Goal: Check status: Check status

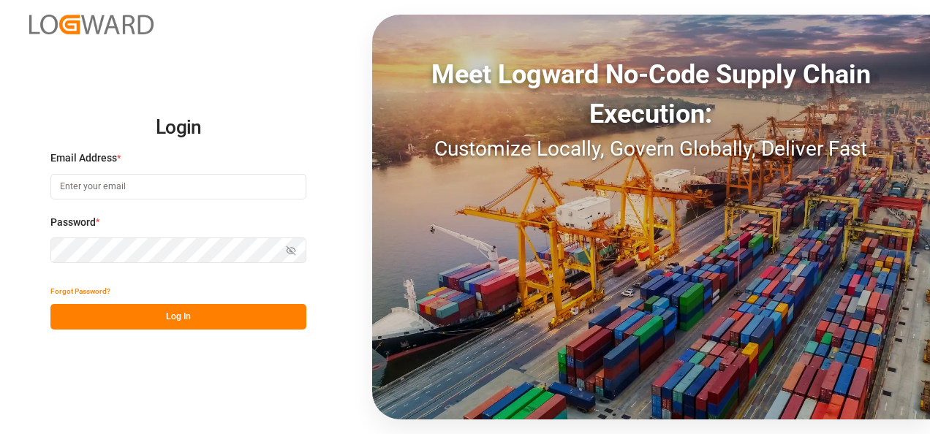
type input "[EMAIL_ADDRESS][DOMAIN_NAME]"
click at [221, 315] on button "Log In" at bounding box center [178, 317] width 256 height 26
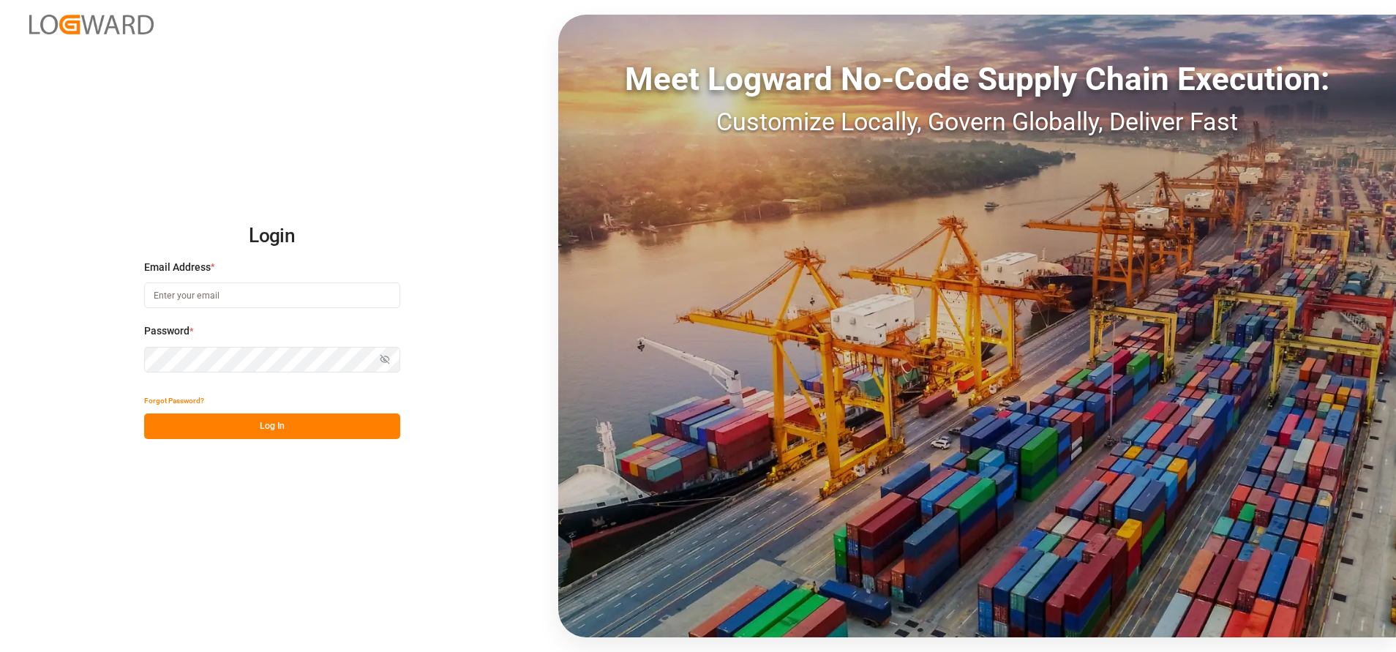
type input "[EMAIL_ADDRESS][DOMAIN_NAME]"
click at [358, 418] on button "Log In" at bounding box center [272, 426] width 256 height 26
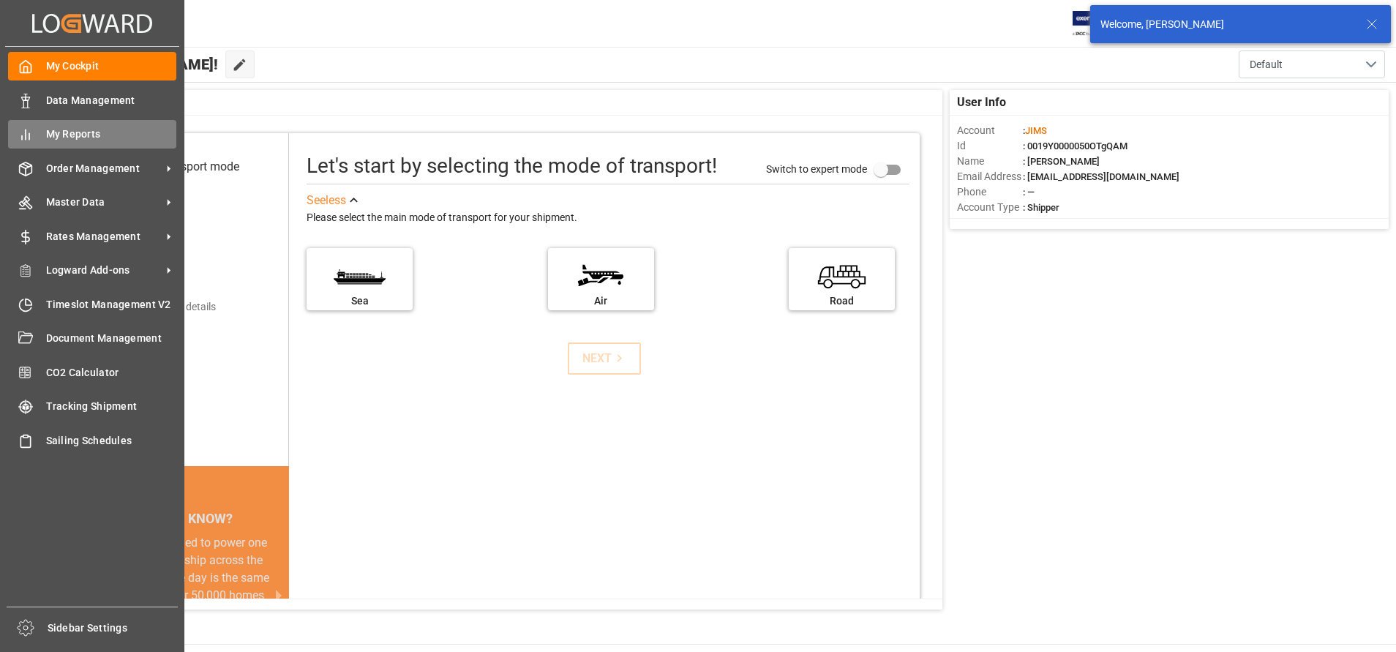
click at [32, 131] on icon at bounding box center [25, 134] width 15 height 15
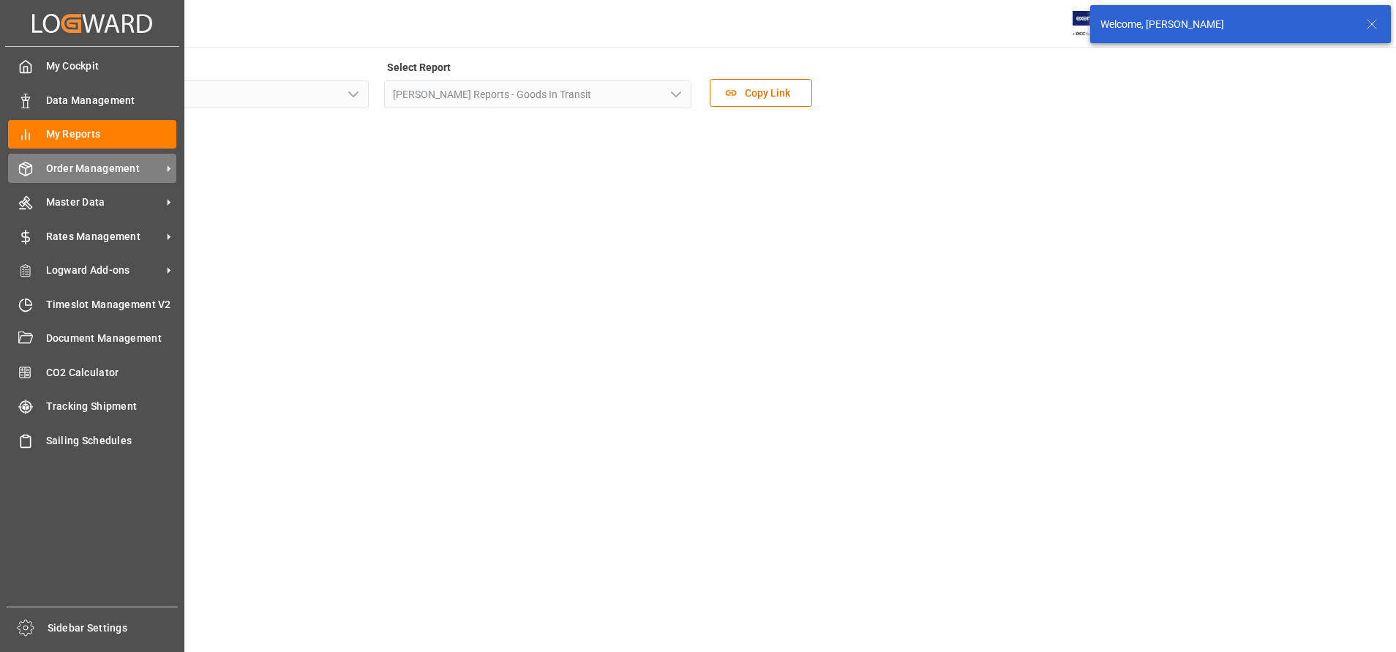
click at [66, 168] on span "Order Management" at bounding box center [104, 168] width 116 height 15
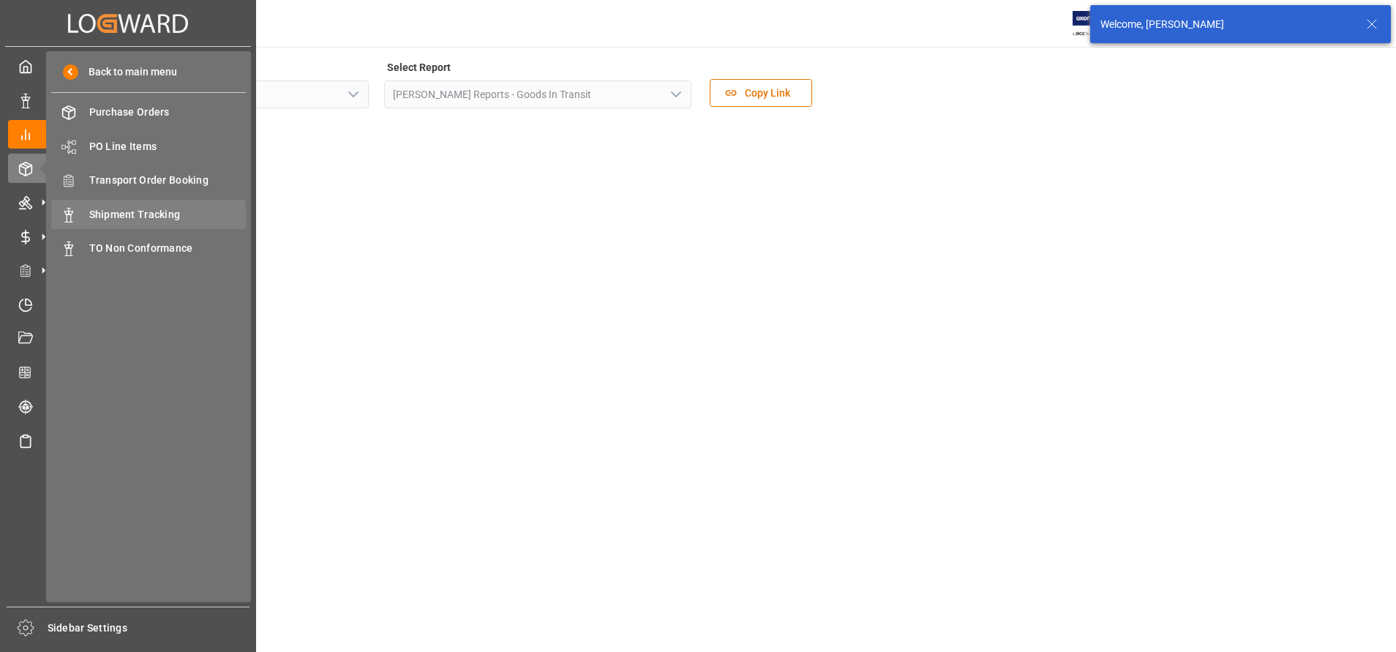
click at [119, 223] on div "Shipment Tracking Shipment Tracking" at bounding box center [148, 214] width 195 height 29
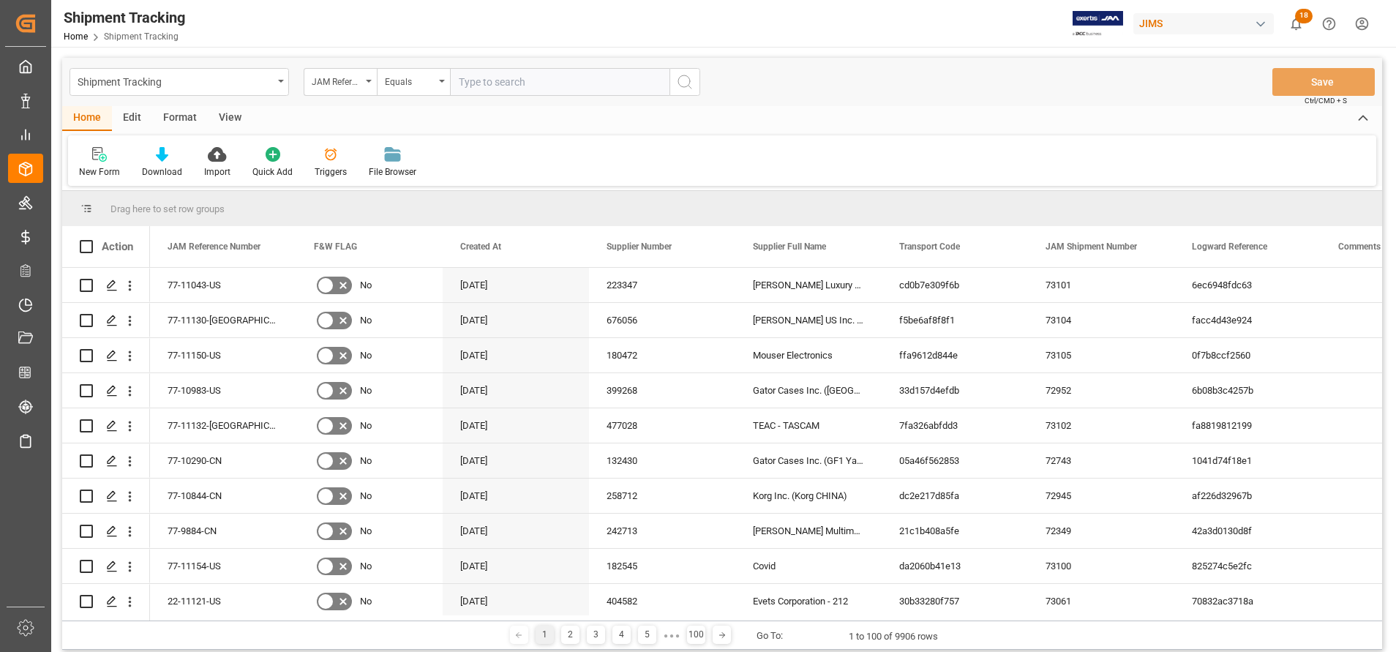
click at [492, 89] on input "text" at bounding box center [559, 82] width 219 height 28
paste input "22-11076-CN"
type input "22-11076-CN"
click at [678, 88] on icon "search button" at bounding box center [685, 82] width 18 height 18
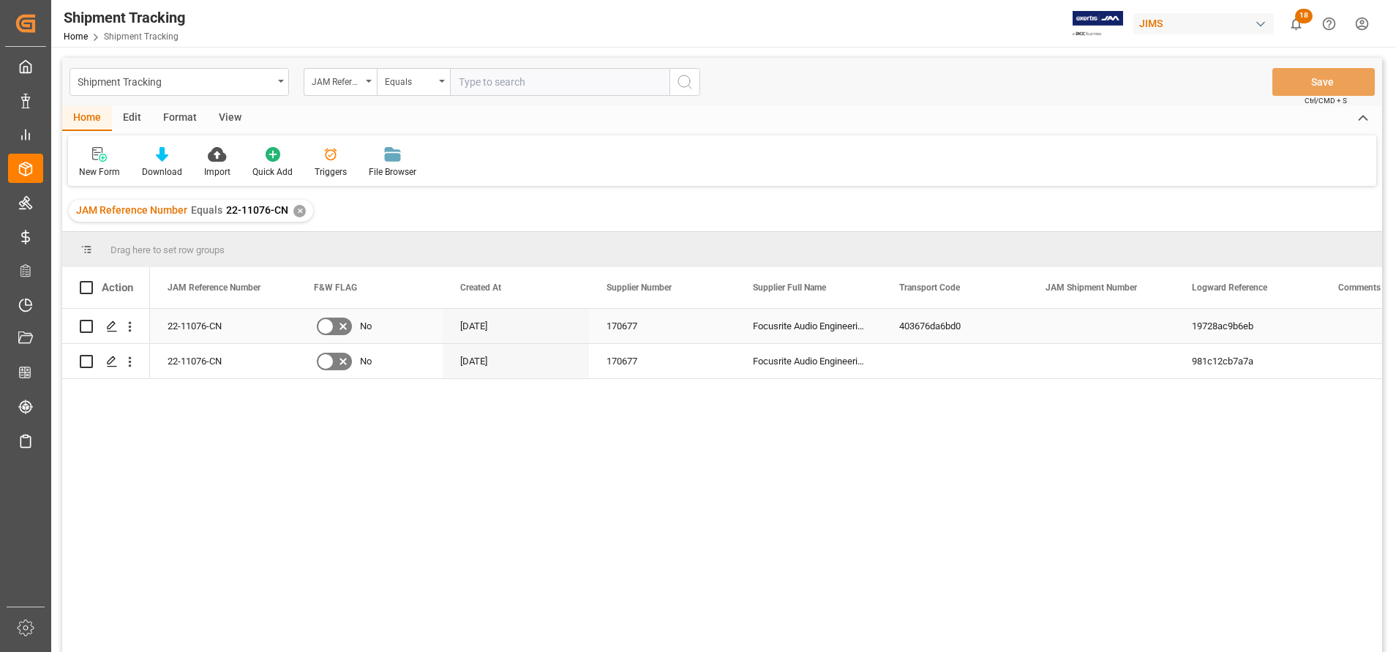
click at [701, 315] on div "170677" at bounding box center [662, 326] width 146 height 34
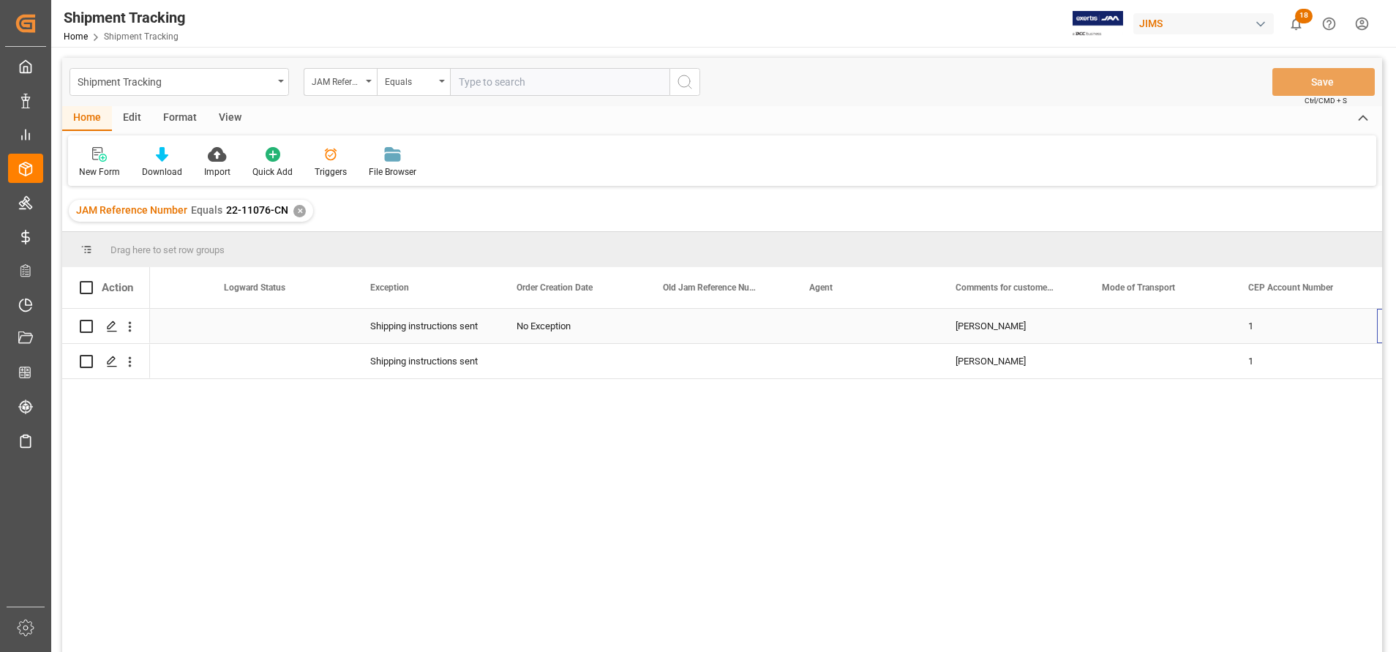
scroll to position [0, 1407]
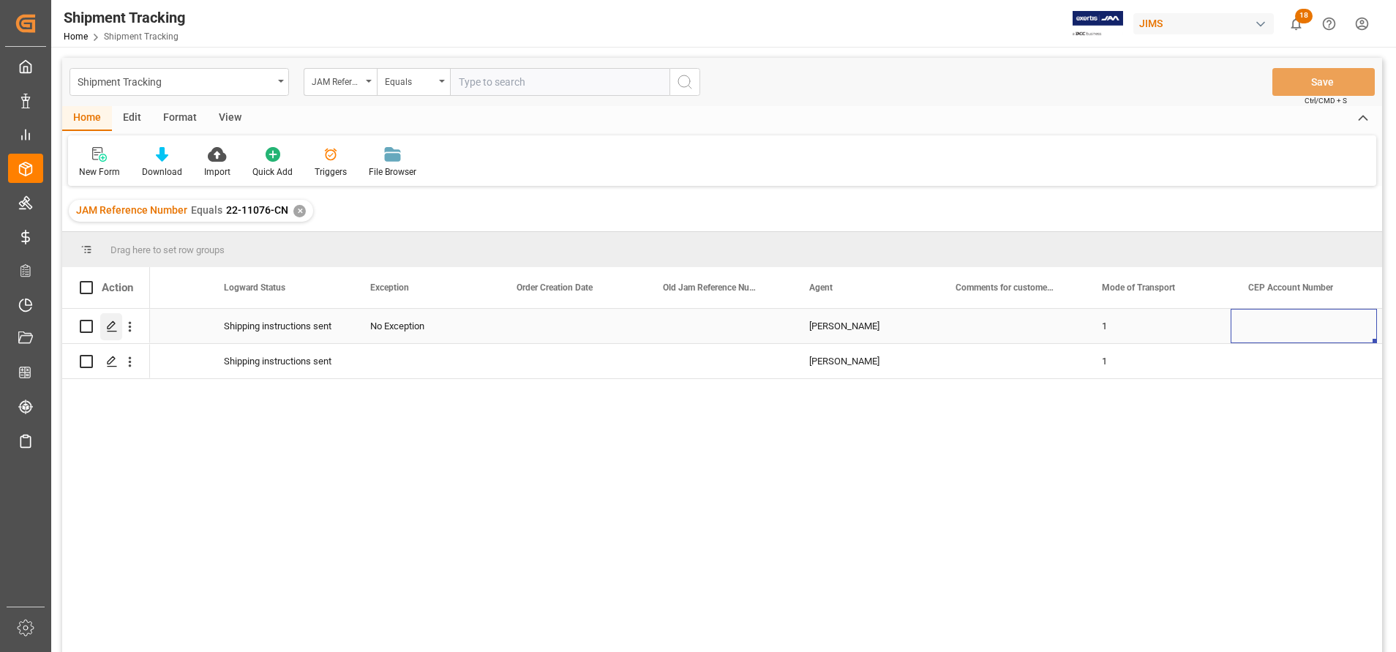
click at [107, 330] on icon "Press SPACE to select this row." at bounding box center [112, 326] width 12 height 12
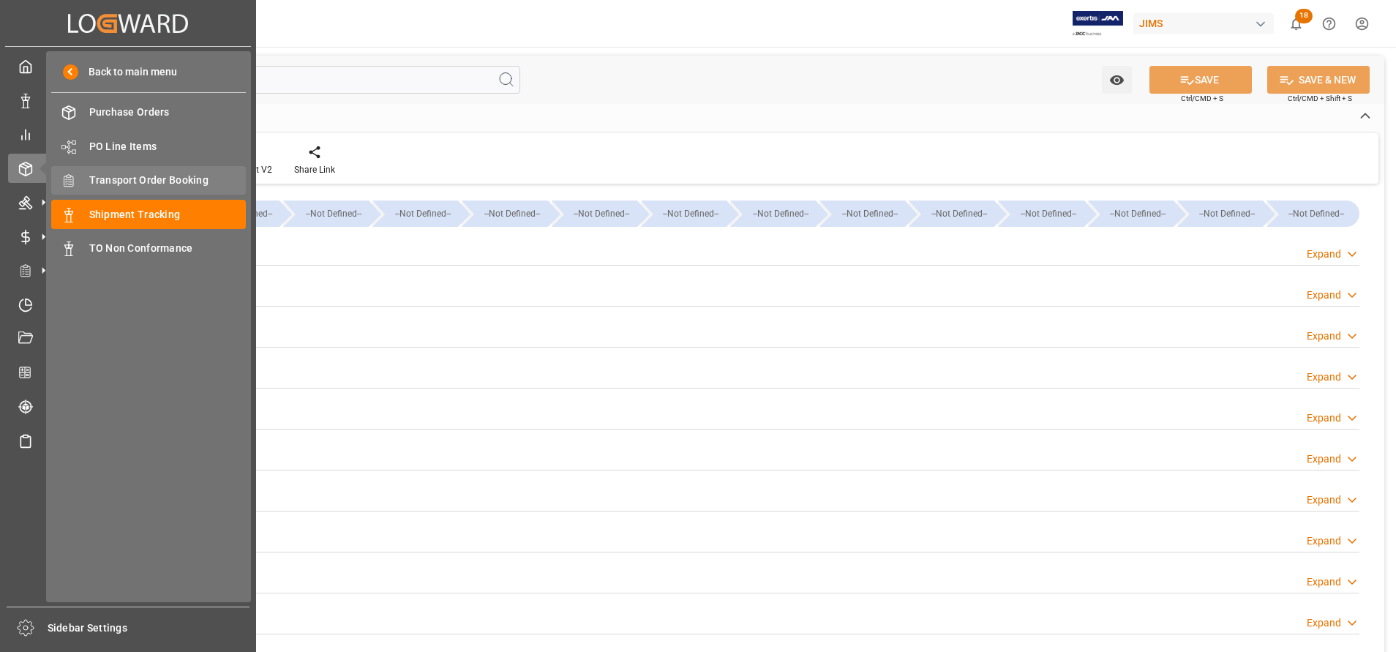
click at [141, 173] on span "Transport Order Booking" at bounding box center [167, 180] width 157 height 15
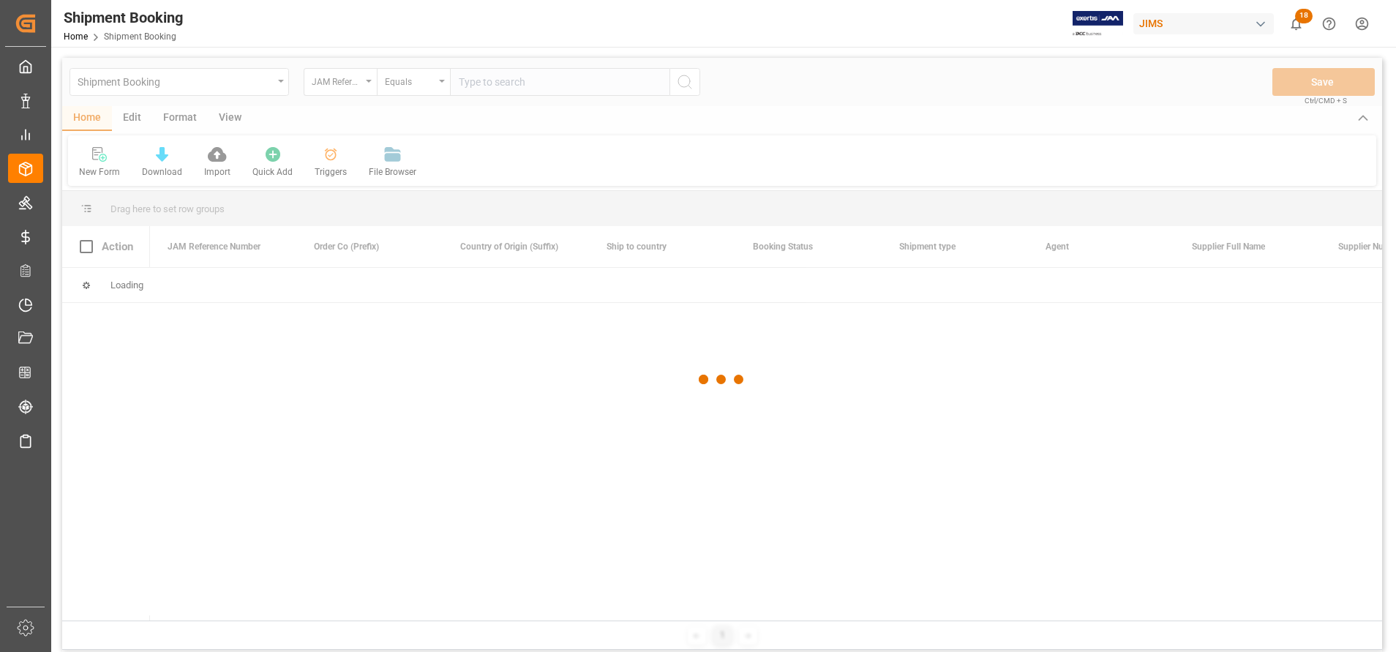
click at [588, 86] on div at bounding box center [722, 379] width 1320 height 643
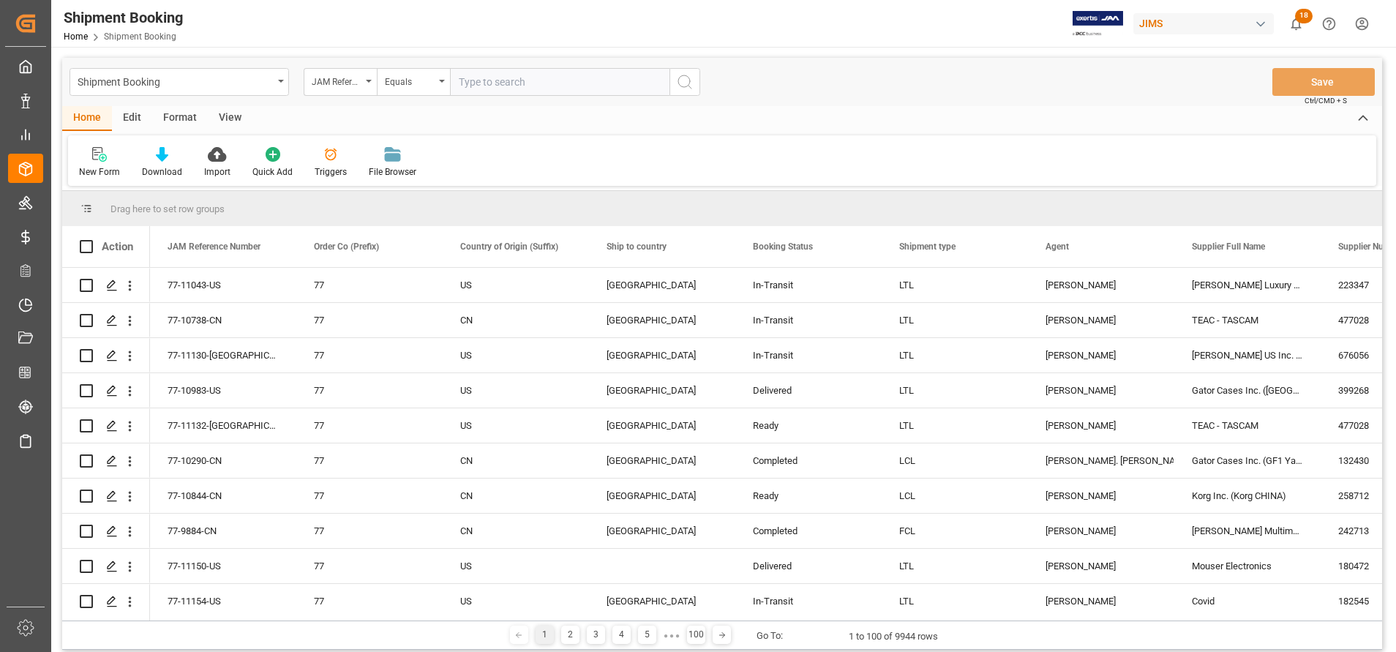
click at [588, 86] on input "text" at bounding box center [559, 82] width 219 height 28
paste input "22-11076-CN"
type input "22-11076-CN"
click at [692, 86] on icon "search button" at bounding box center [685, 82] width 18 height 18
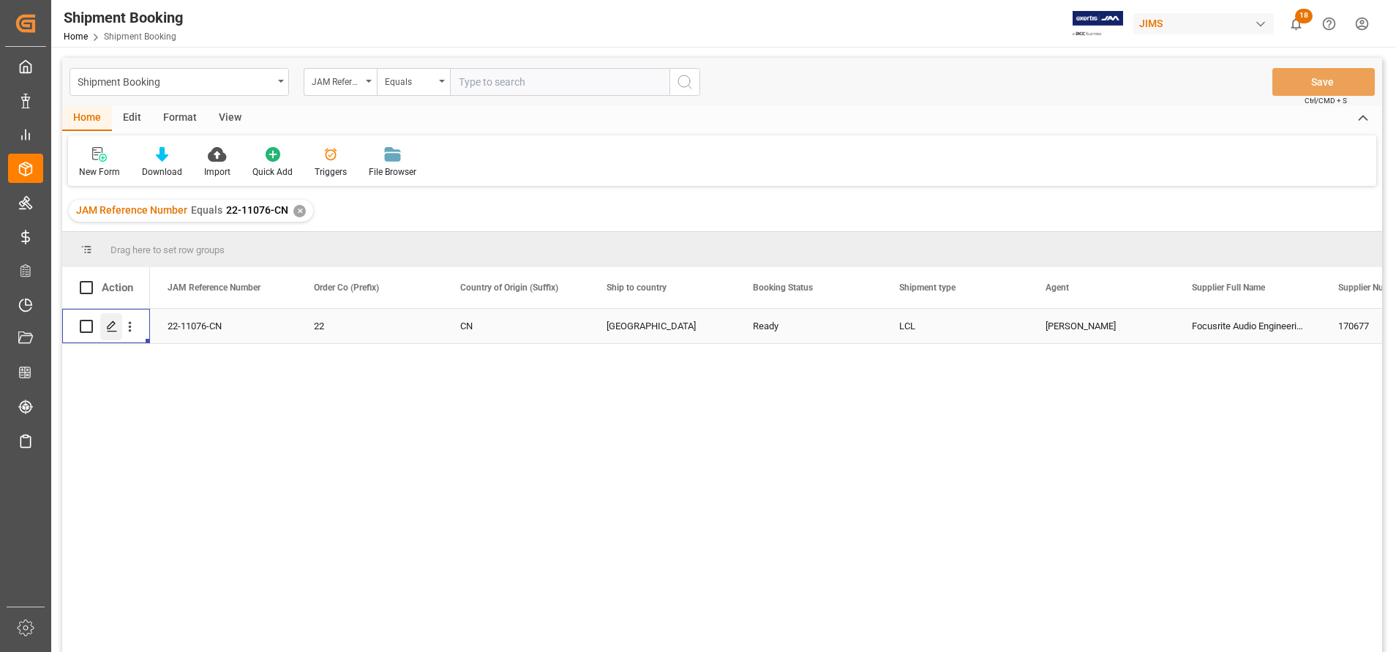
click at [113, 335] on div "Press SPACE to select this row." at bounding box center [111, 326] width 22 height 27
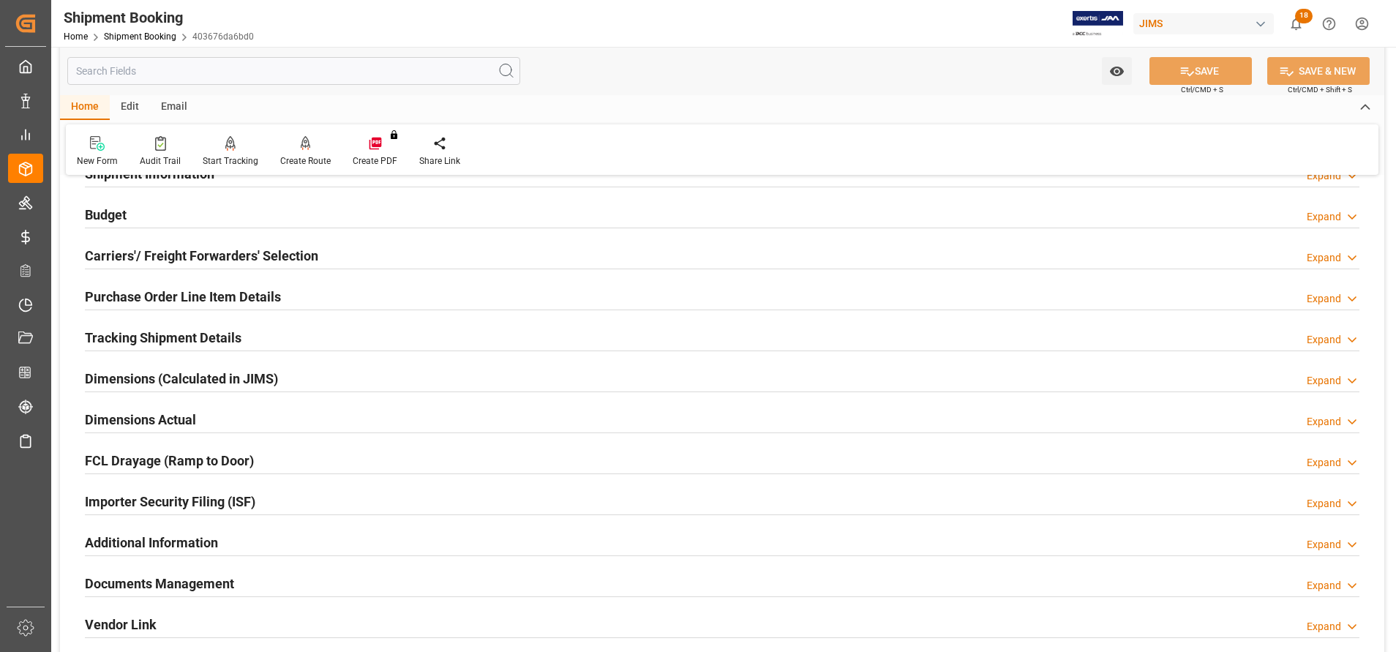
scroll to position [446, 0]
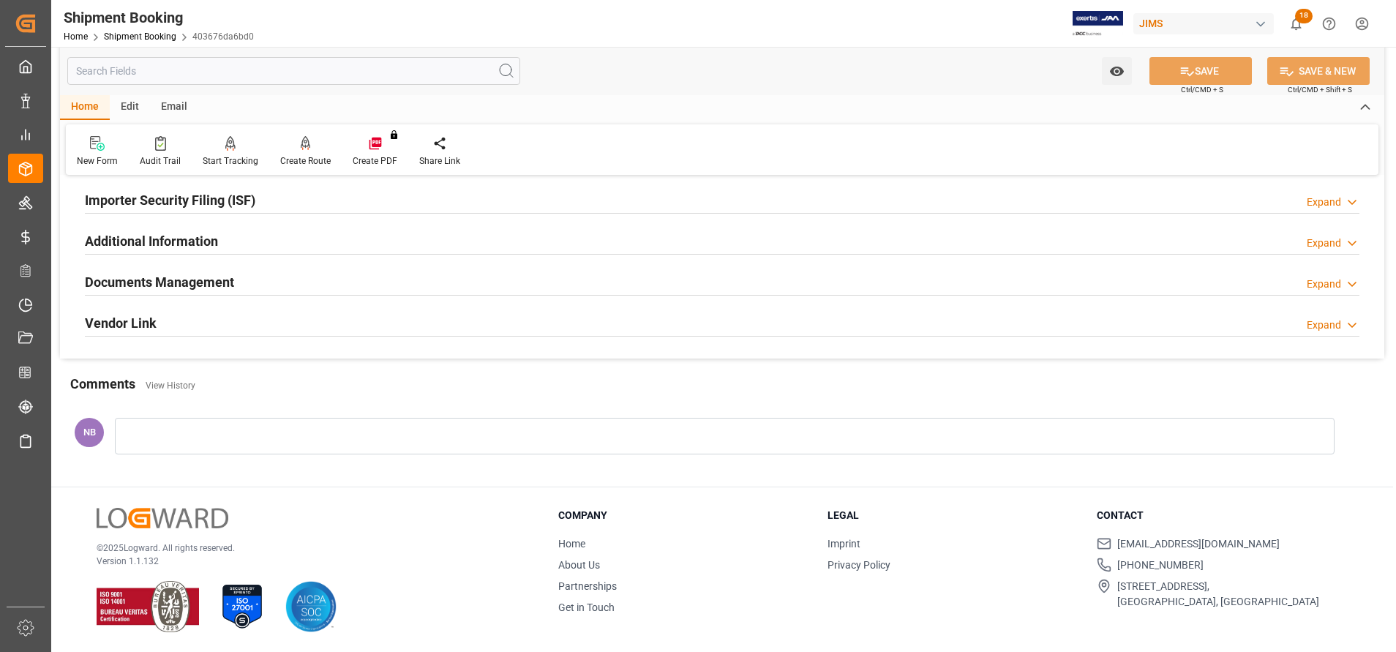
click at [176, 274] on h2 "Documents Management" at bounding box center [159, 282] width 149 height 20
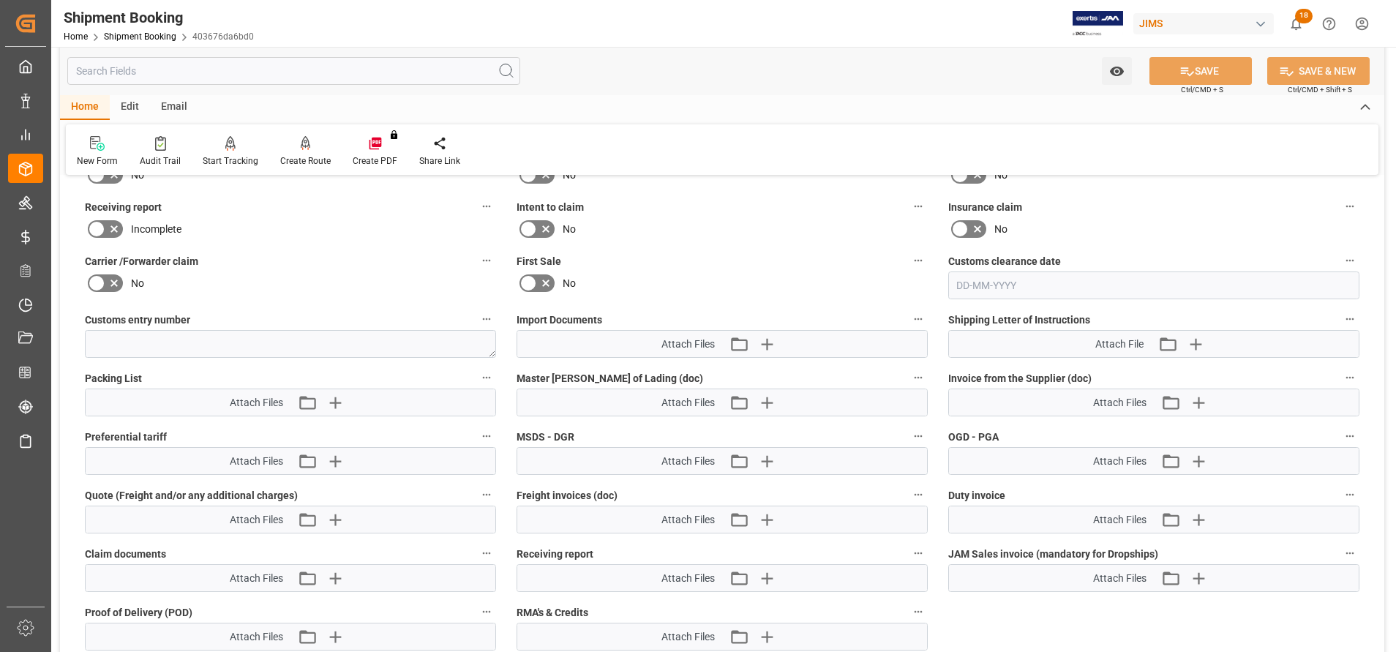
scroll to position [775, 0]
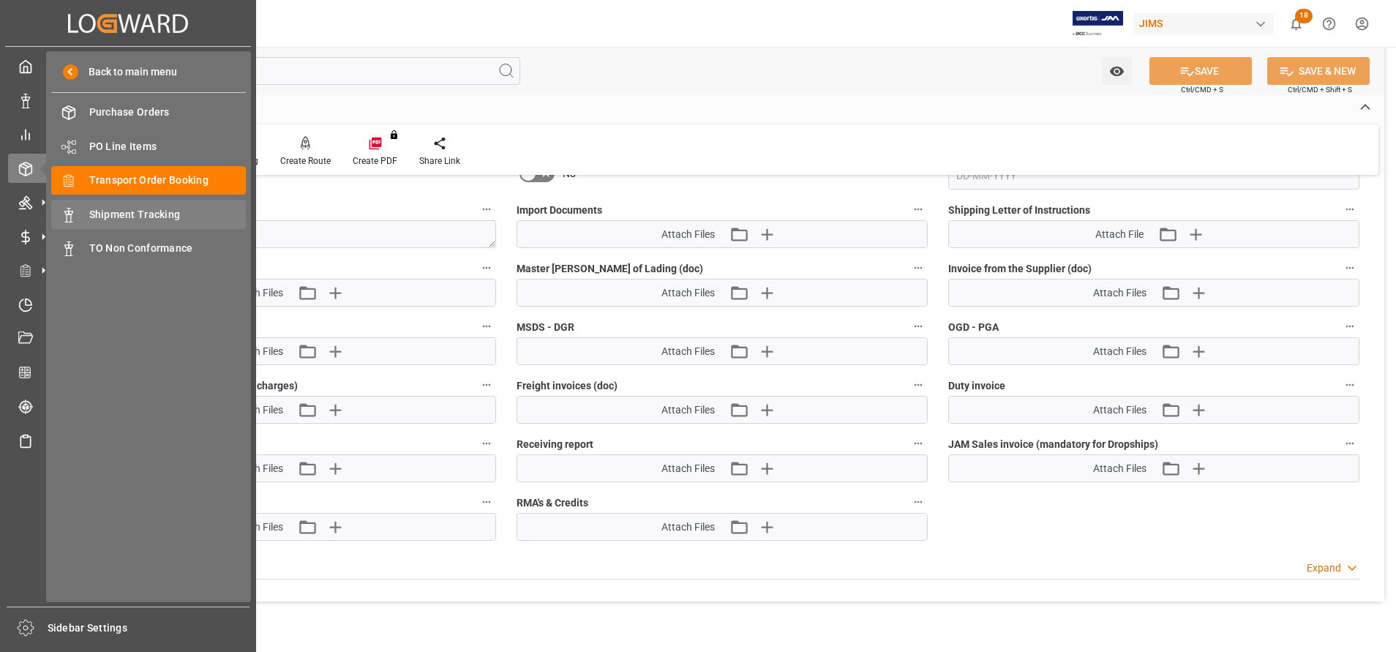
click at [148, 214] on span "Shipment Tracking" at bounding box center [167, 214] width 157 height 15
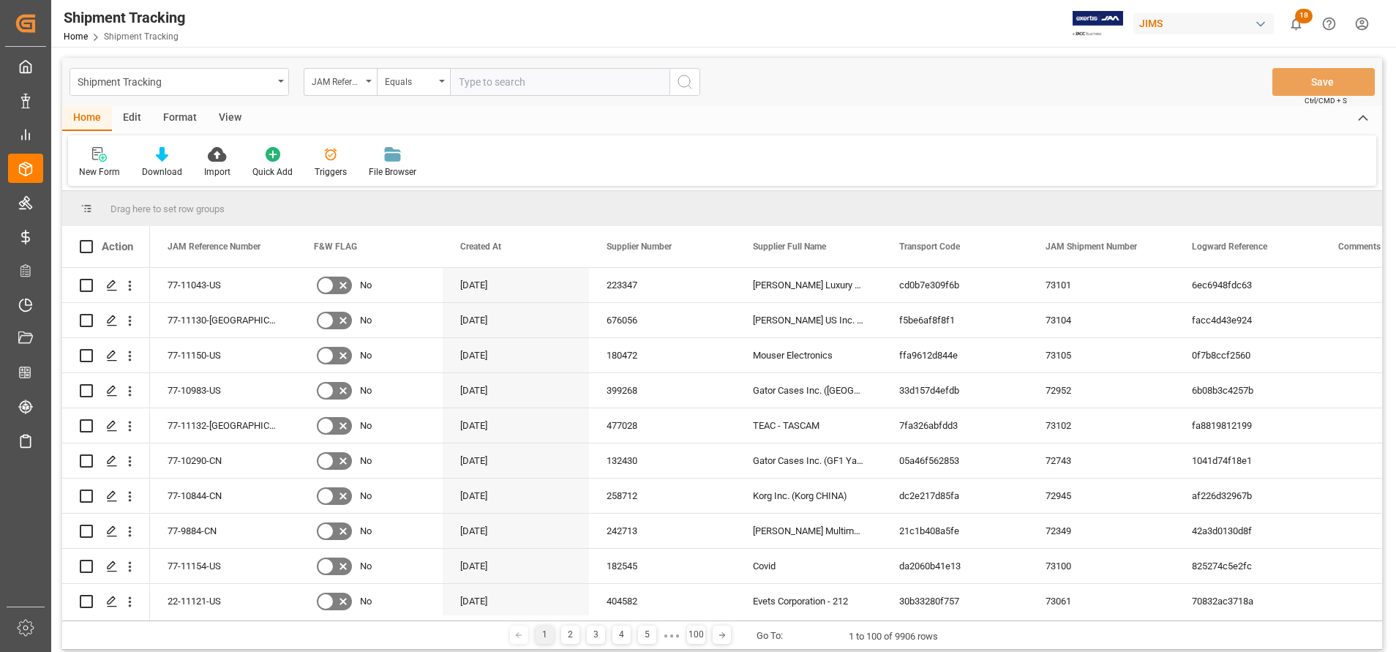
click at [563, 91] on input "text" at bounding box center [559, 82] width 219 height 28
type input "22-11076-CN"
click at [687, 85] on icon "search button" at bounding box center [685, 82] width 18 height 18
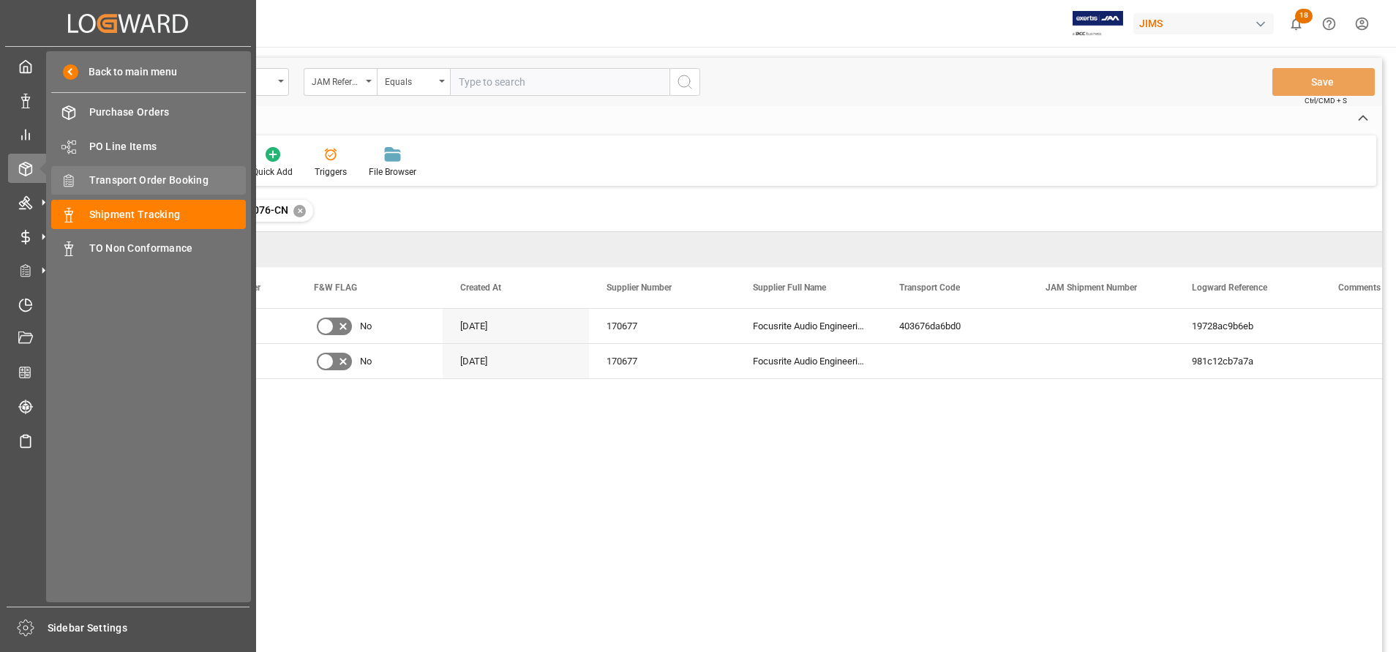
click at [163, 180] on span "Transport Order Booking" at bounding box center [167, 180] width 157 height 15
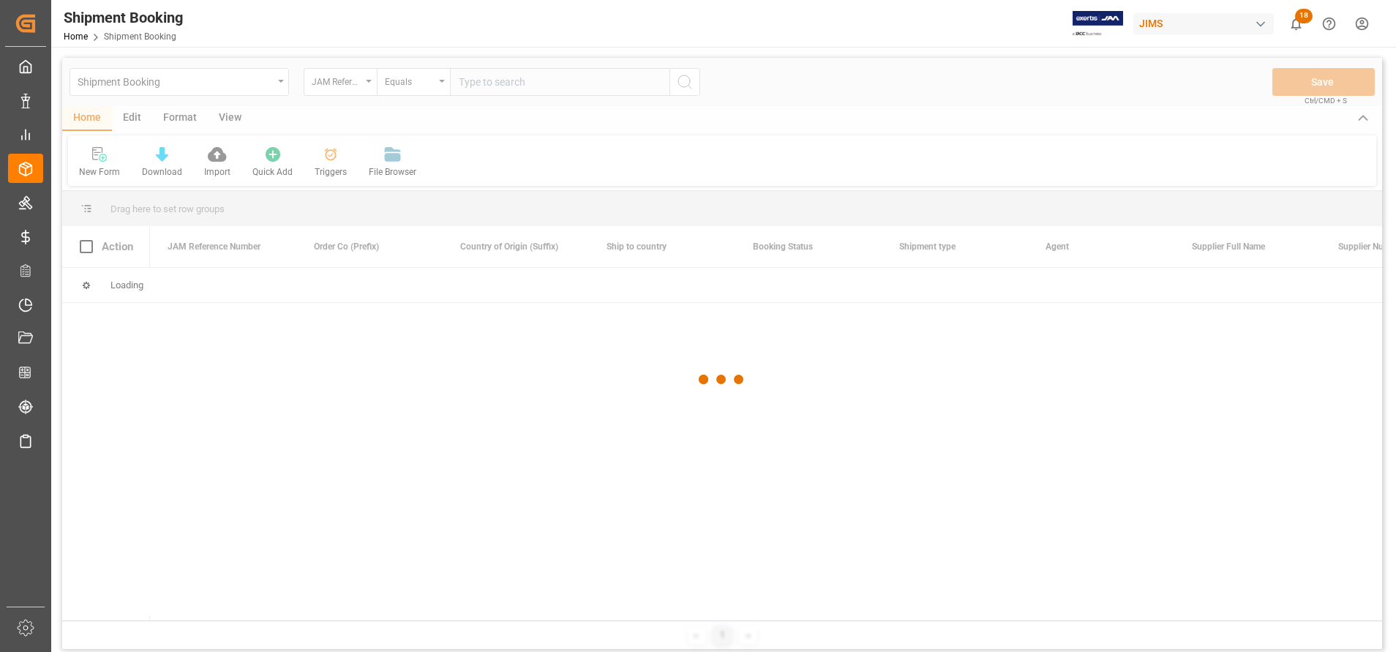
click at [621, 81] on div at bounding box center [722, 379] width 1320 height 643
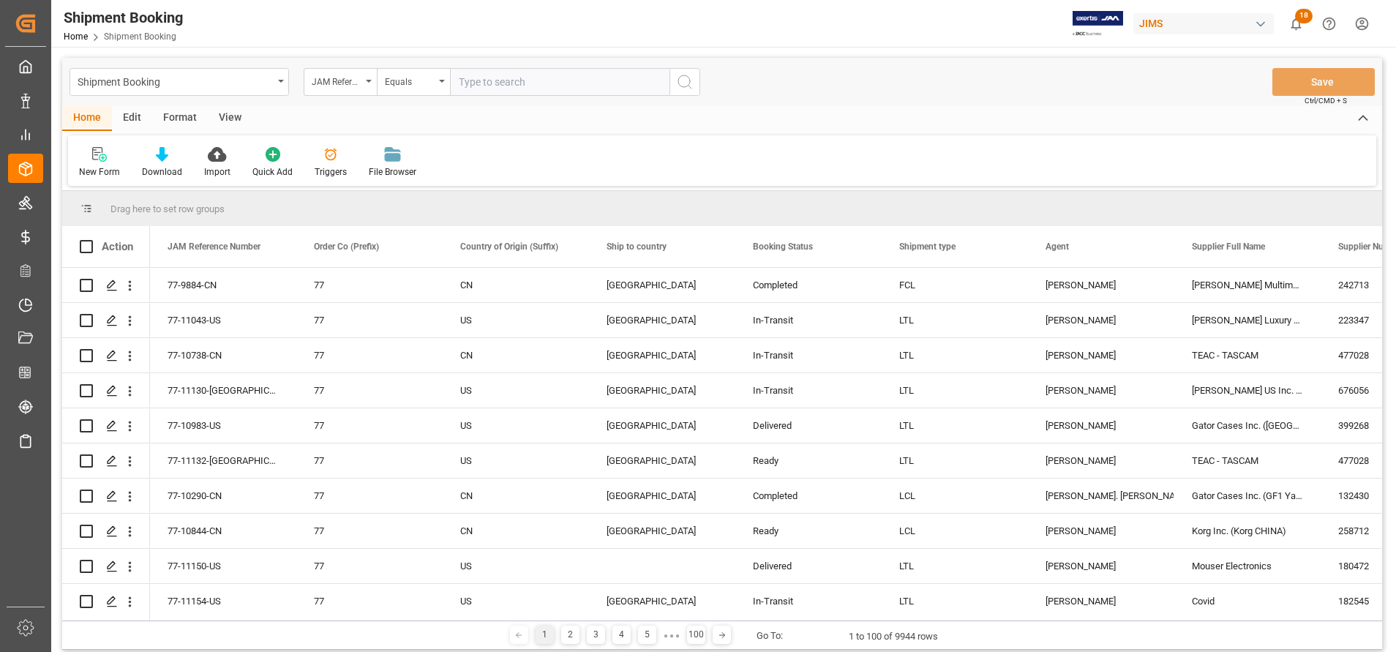
click at [621, 81] on input "text" at bounding box center [559, 82] width 219 height 28
paste input "22-11076-CN"
type input "22-11076-CN"
click at [688, 86] on line "search button" at bounding box center [689, 87] width 3 height 3
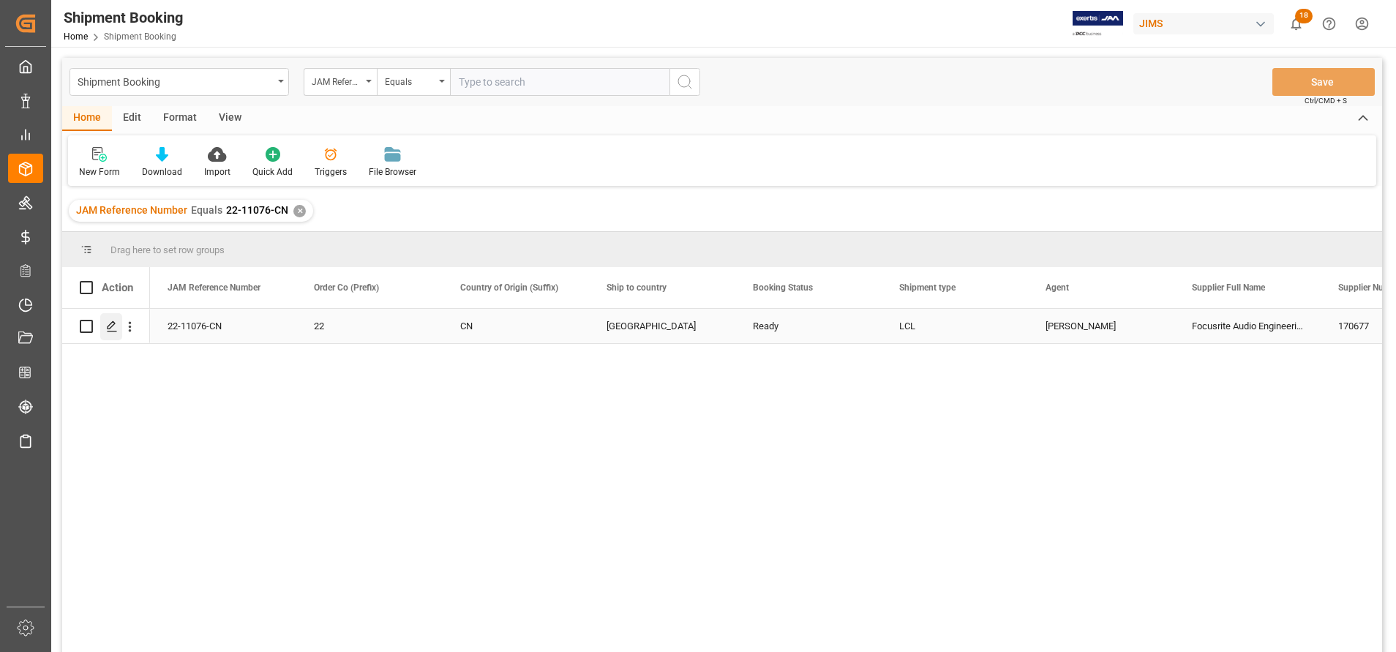
click at [117, 324] on icon "Press SPACE to select this row." at bounding box center [112, 326] width 12 height 12
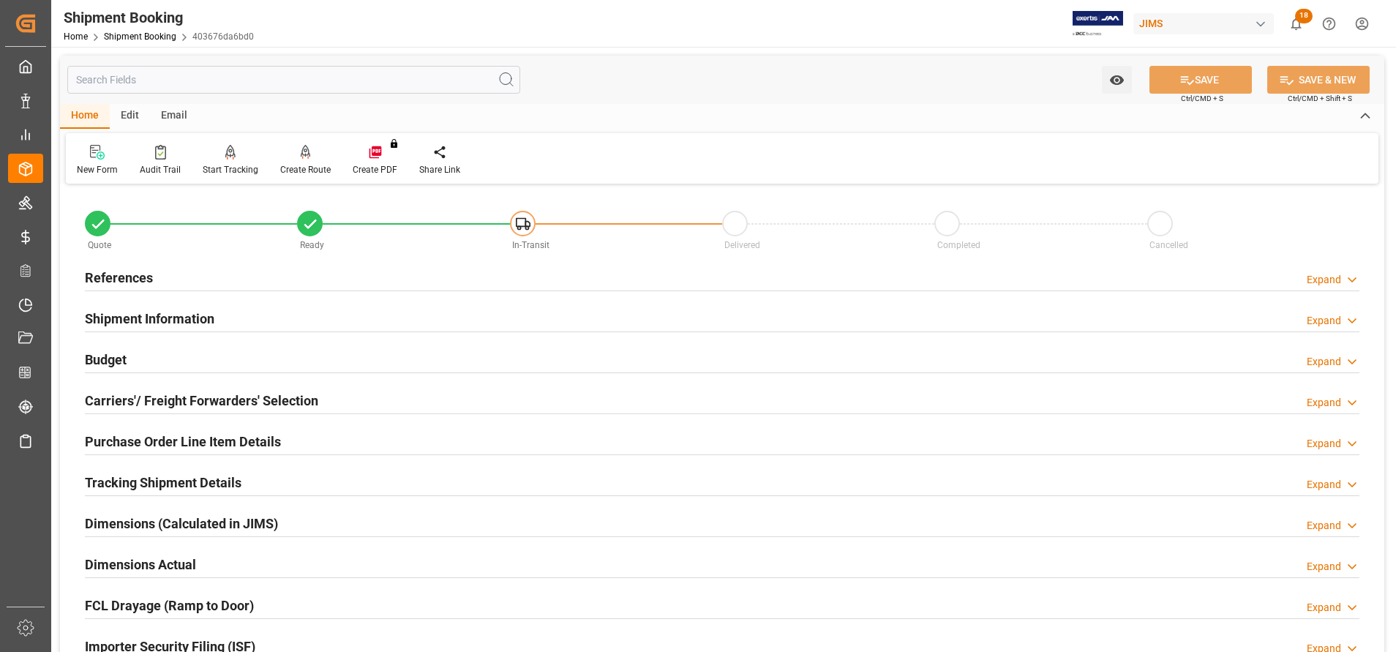
click at [176, 318] on h2 "Shipment Information" at bounding box center [149, 319] width 129 height 20
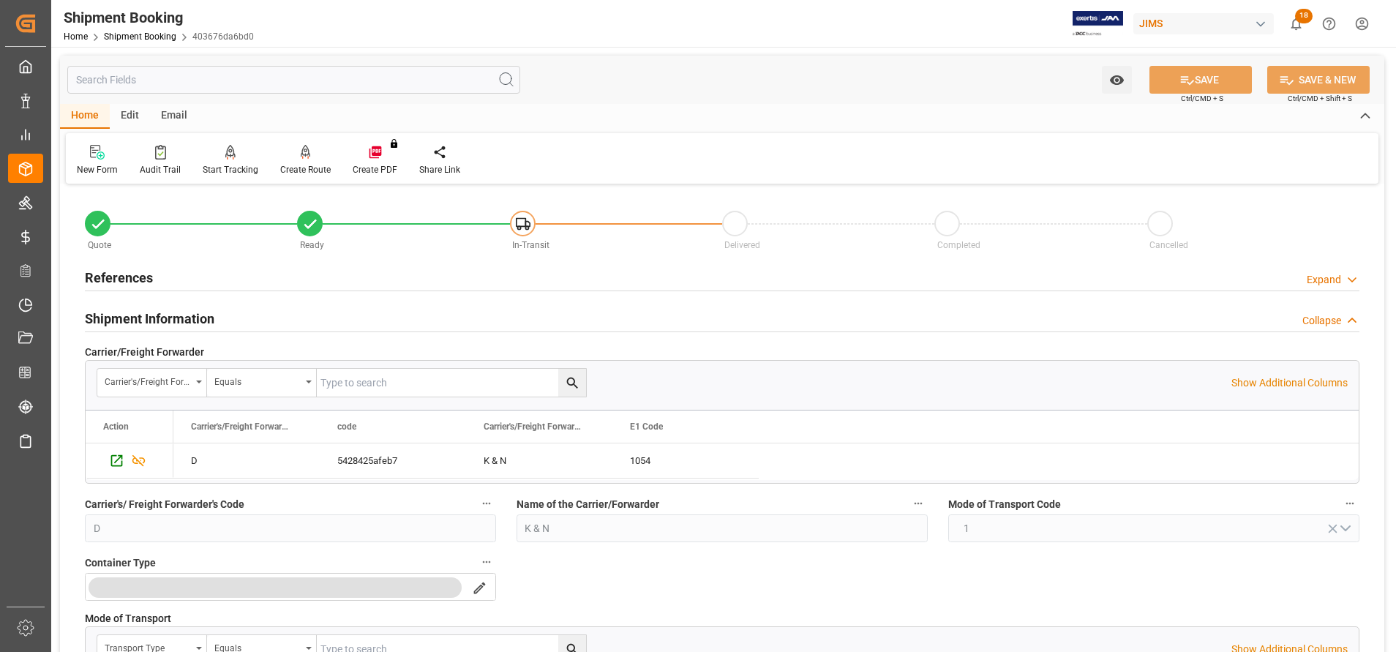
click at [176, 318] on h2 "Shipment Information" at bounding box center [149, 319] width 129 height 20
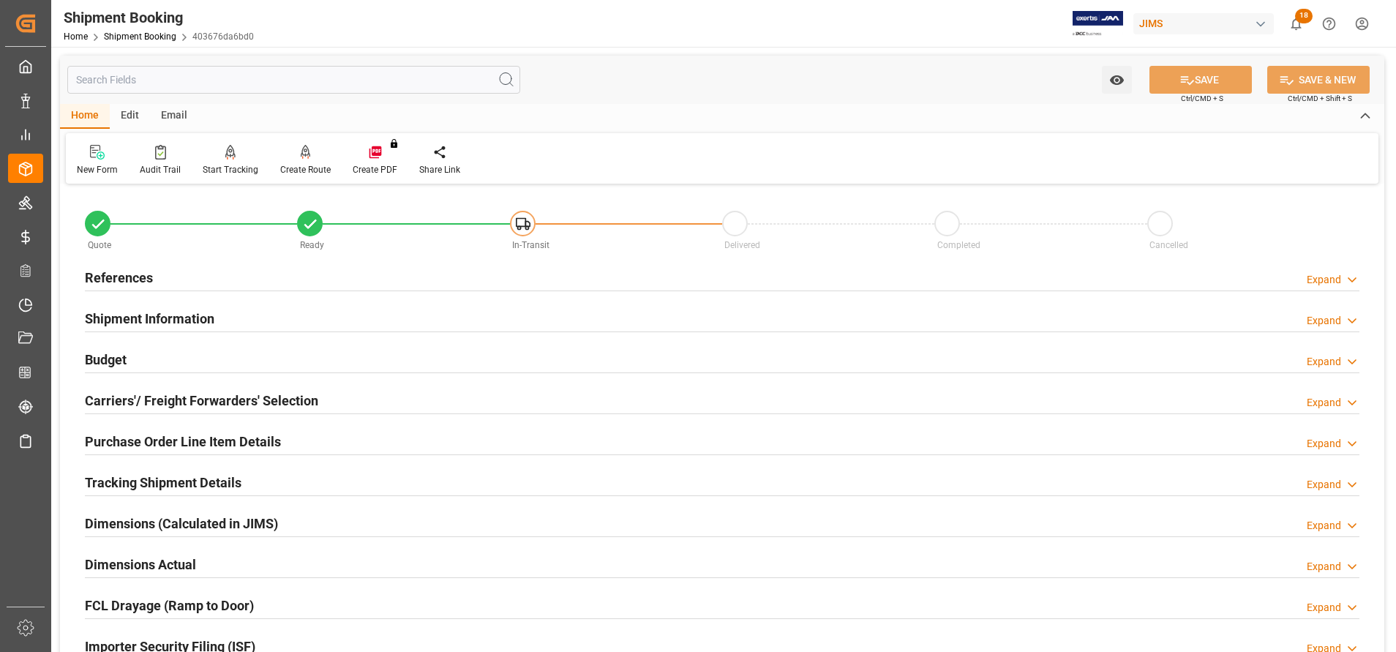
click at [125, 364] on h2 "Budget" at bounding box center [106, 360] width 42 height 20
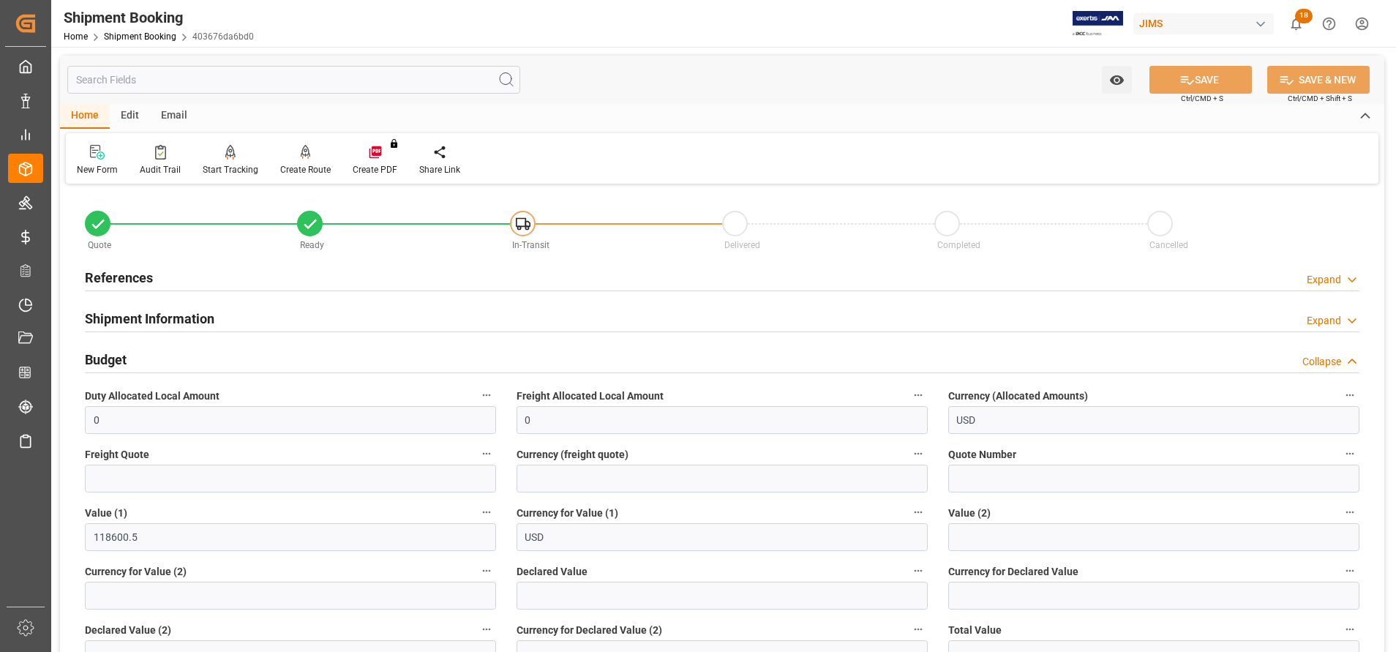
click at [125, 364] on h2 "Budget" at bounding box center [106, 360] width 42 height 20
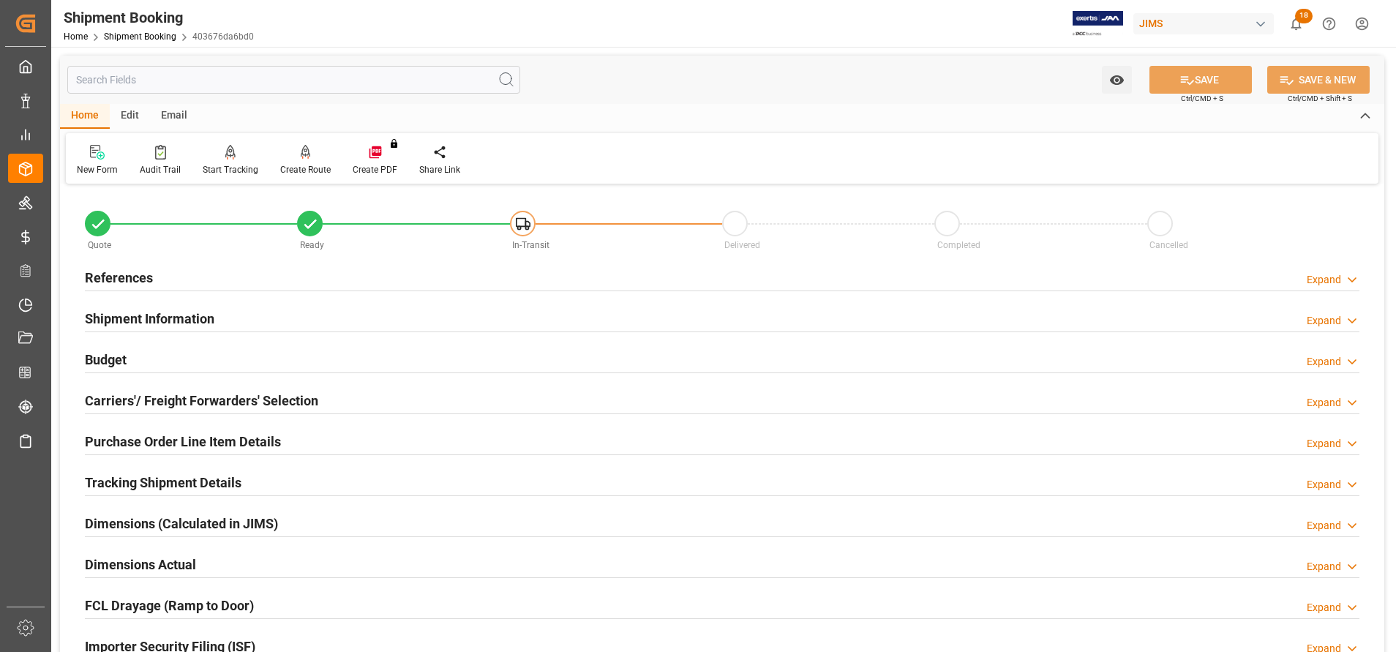
click at [140, 391] on h2 "Carriers'/ Freight Forwarders' Selection" at bounding box center [201, 401] width 233 height 20
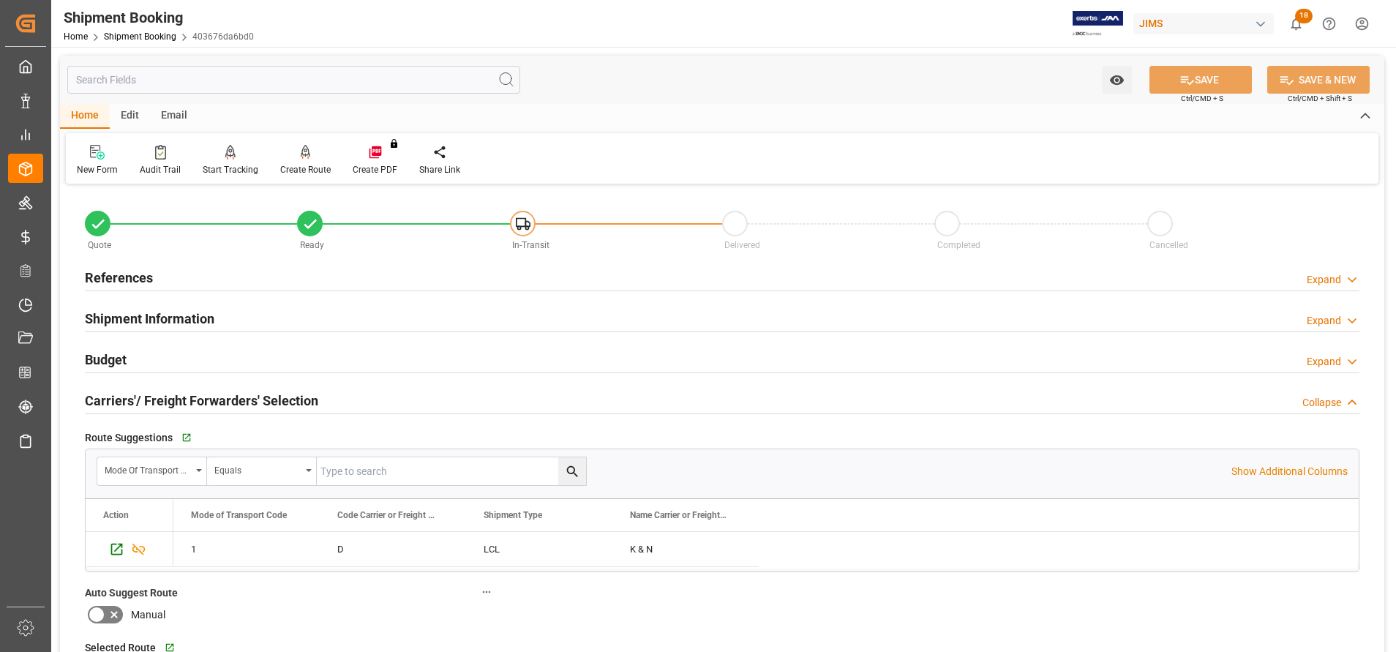
click at [140, 391] on h2 "Carriers'/ Freight Forwarders' Selection" at bounding box center [201, 401] width 233 height 20
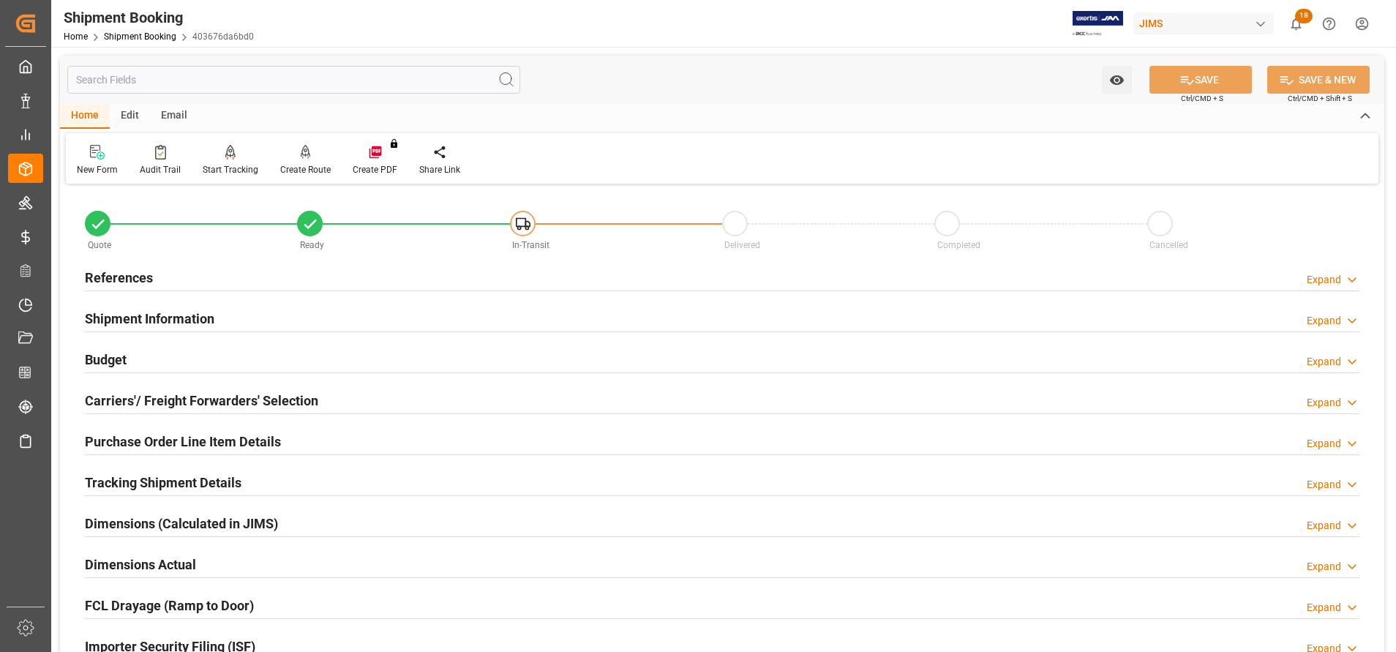
click at [263, 87] on input "text" at bounding box center [293, 80] width 453 height 28
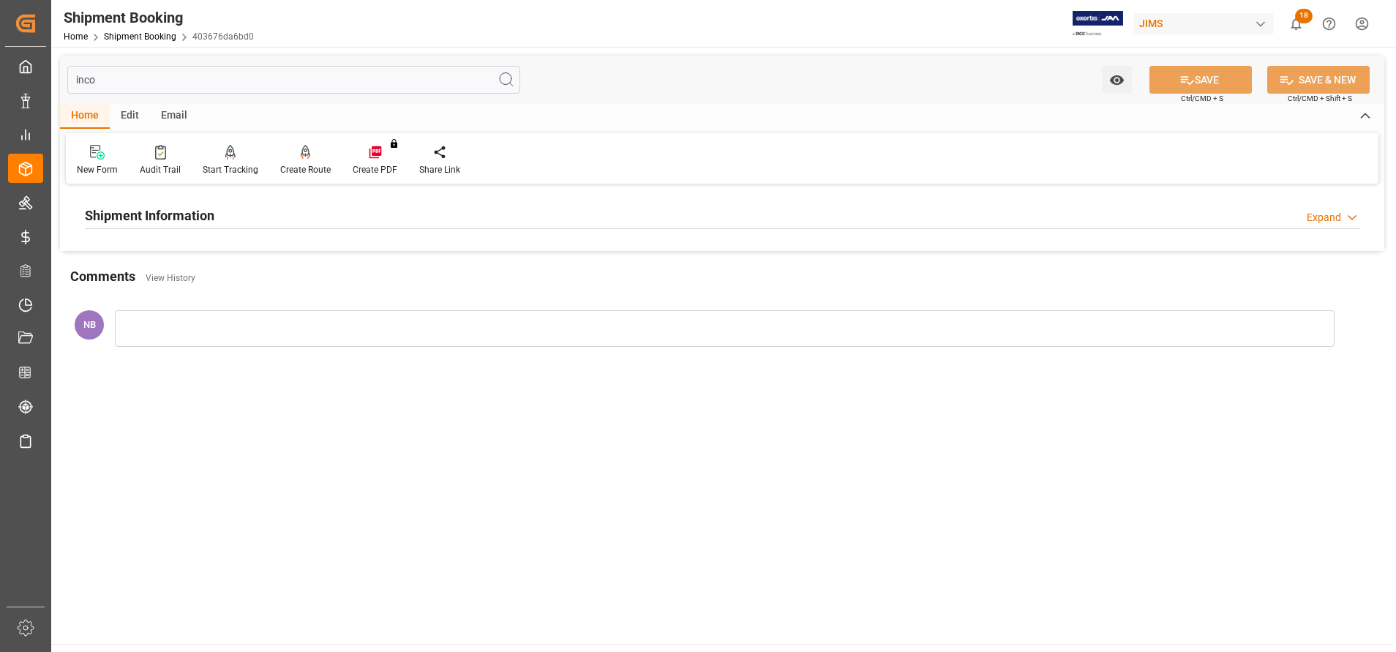
type input "inco"
click at [144, 221] on h2 "Shipment Information" at bounding box center [149, 216] width 129 height 20
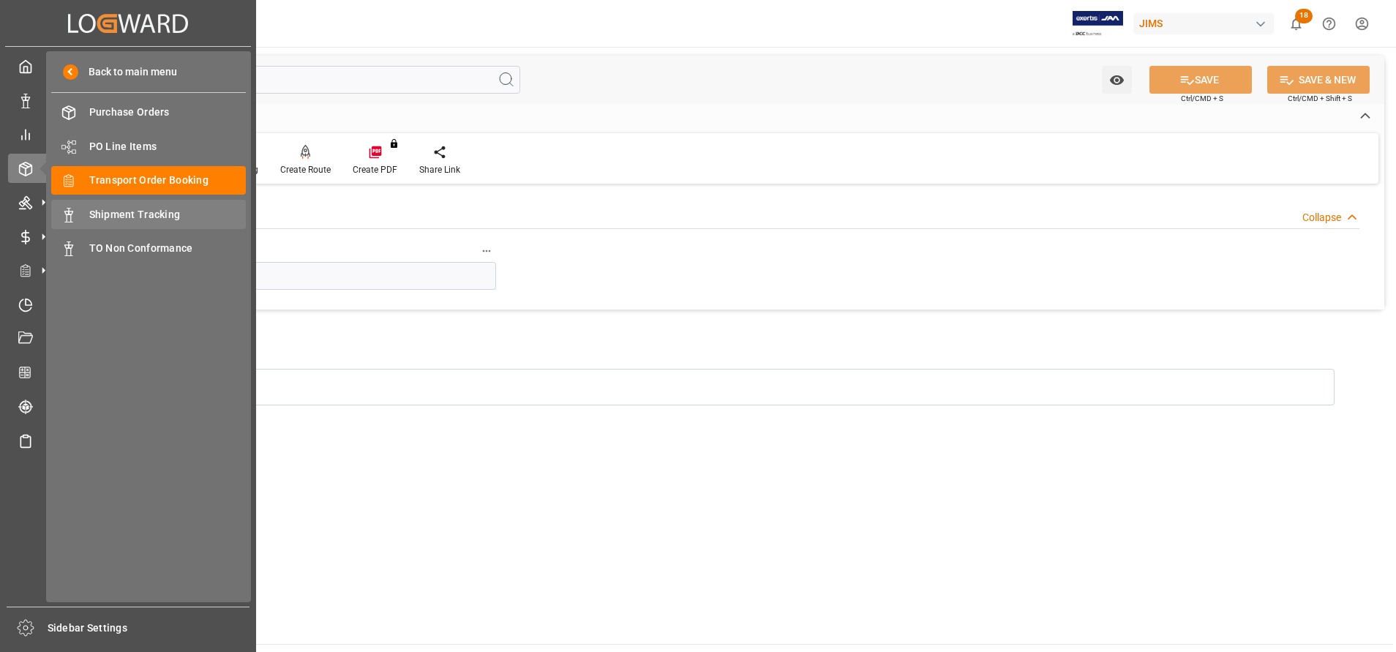
click at [125, 217] on span "Shipment Tracking" at bounding box center [167, 214] width 157 height 15
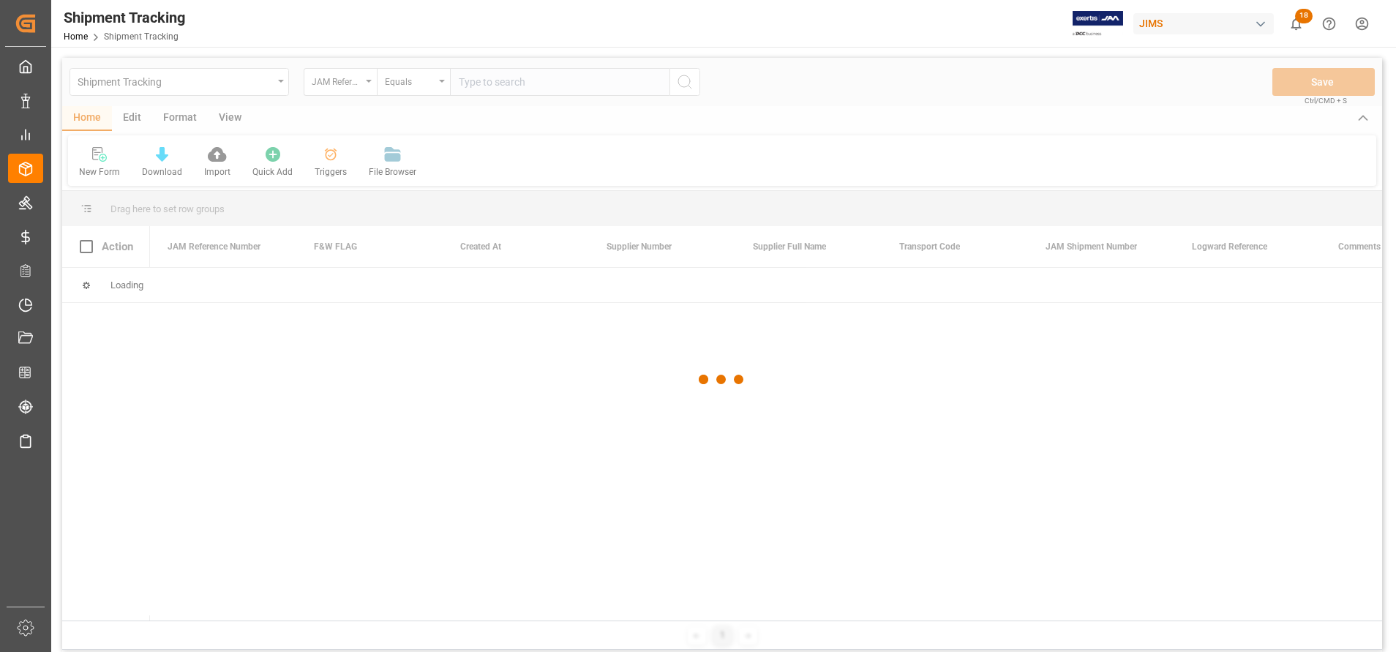
click at [513, 90] on div at bounding box center [722, 379] width 1320 height 643
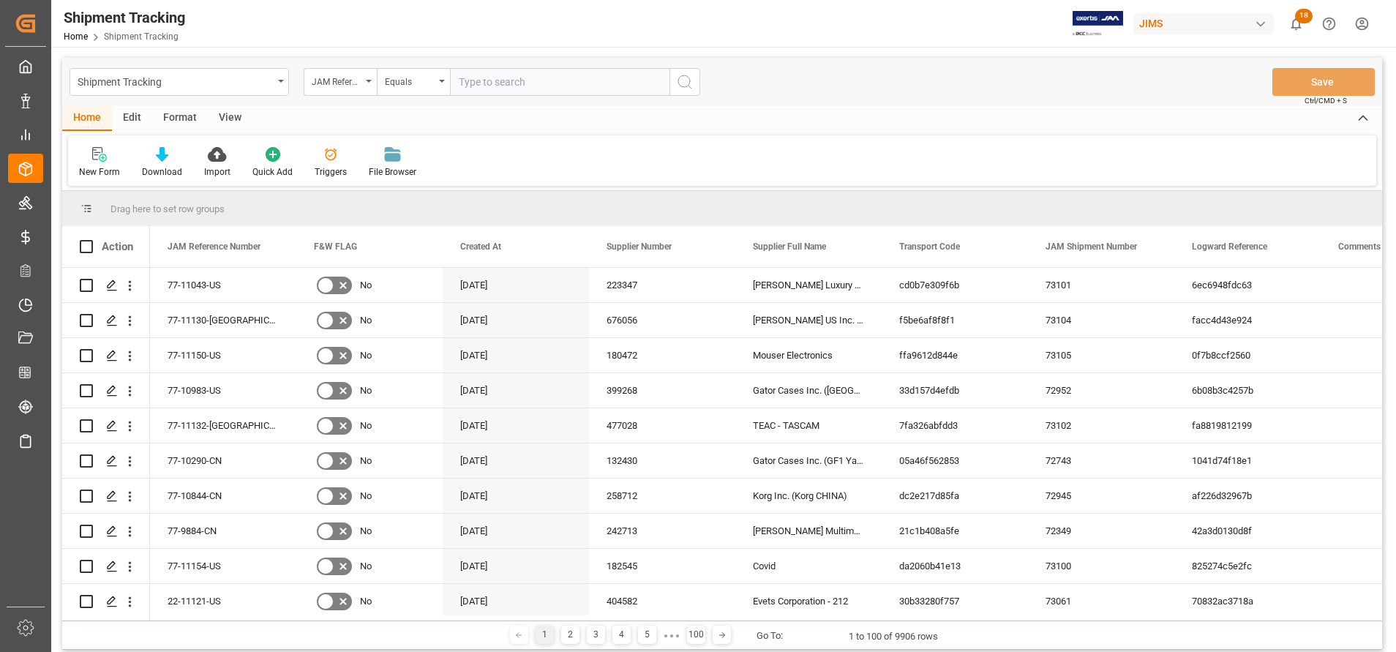
click at [513, 90] on input "text" at bounding box center [559, 82] width 219 height 28
paste input "22-11076-CN"
type input "22-11076-CN"
click at [679, 86] on icon "search button" at bounding box center [685, 82] width 18 height 18
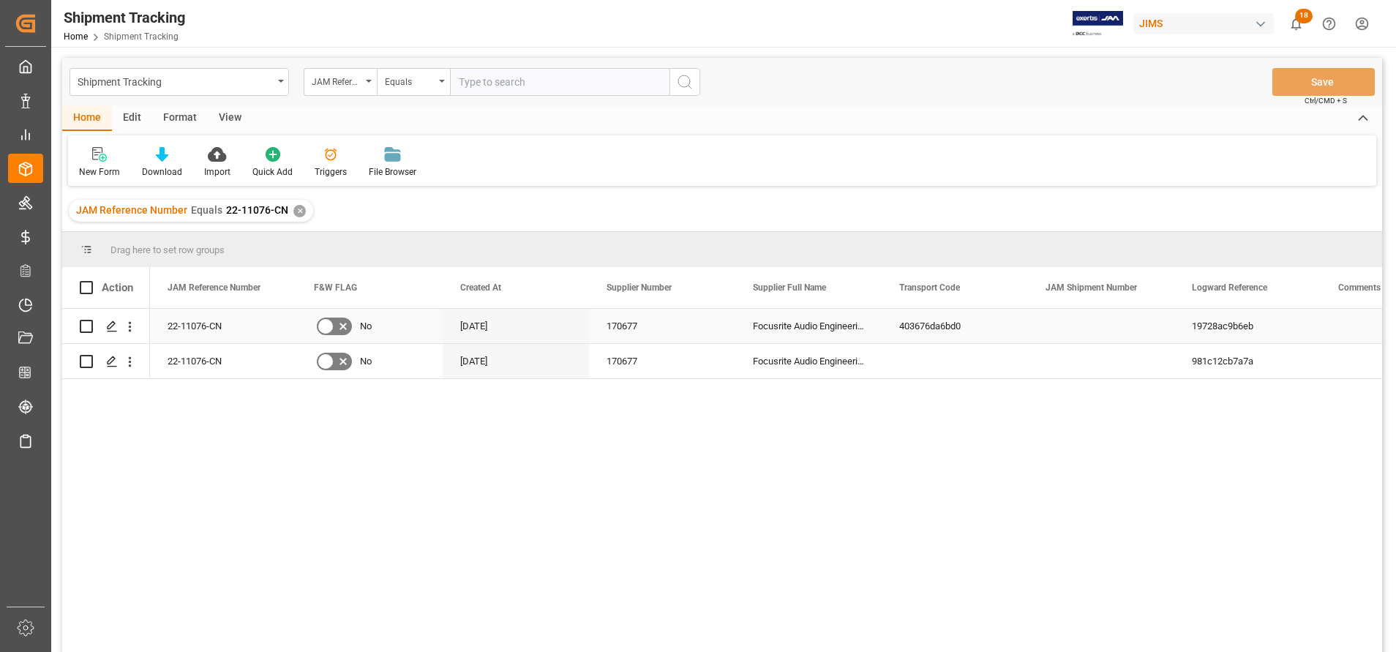
click at [771, 326] on div "Focusrite Audio Engineering (W/T*)-" at bounding box center [808, 326] width 146 height 34
click at [116, 328] on icon "Press SPACE to select this row." at bounding box center [112, 326] width 12 height 12
